Goal: Information Seeking & Learning: Check status

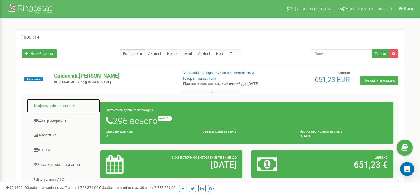
click at [62, 104] on link "Інформаційна панель" at bounding box center [64, 105] width 74 height 14
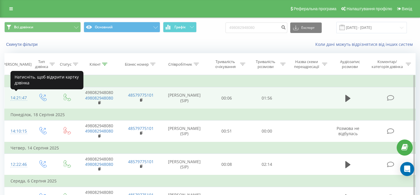
click at [21, 97] on div "14:21:47" at bounding box center [17, 97] width 14 height 11
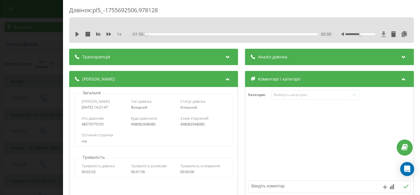
click at [384, 36] on icon at bounding box center [383, 34] width 4 height 6
click at [39, 23] on div "Дзвінок : pl5_-1755692506.978128 1 x - 01:56 00:00 00:00 Транскрипція Для AI-ан…" at bounding box center [210, 97] width 420 height 195
